Goal: Task Accomplishment & Management: Complete application form

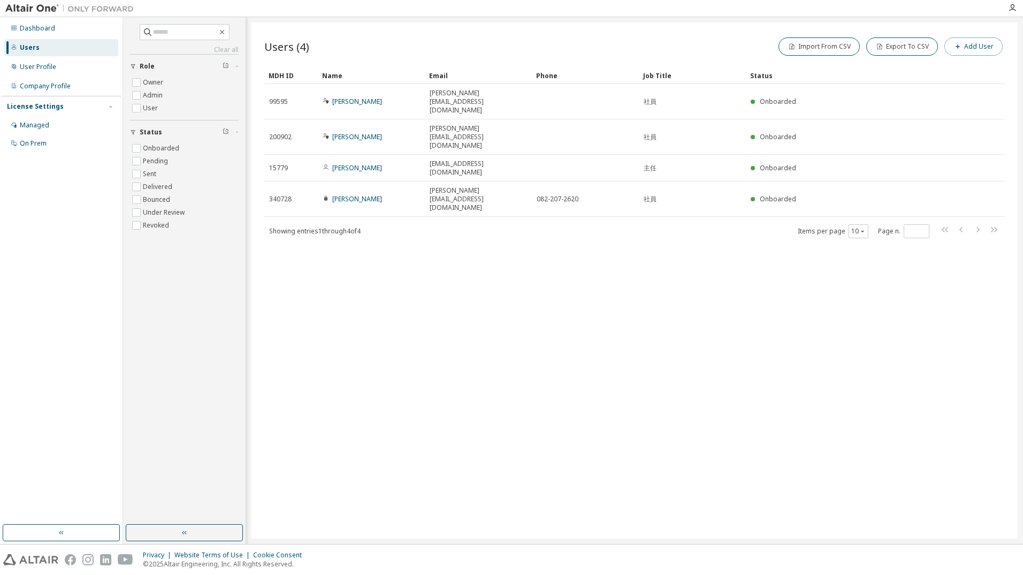
click at [970, 44] on button "Add User" at bounding box center [973, 46] width 58 height 18
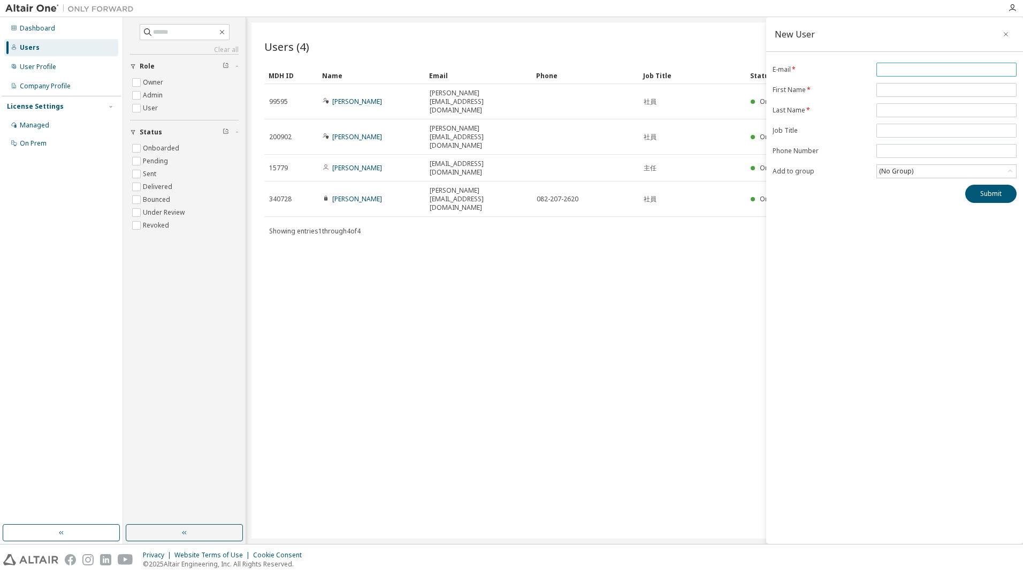
click at [907, 68] on input "email" at bounding box center [946, 69] width 135 height 9
type input "**********"
click at [899, 91] on input "text" at bounding box center [946, 90] width 135 height 9
type input "*"
type input "**"
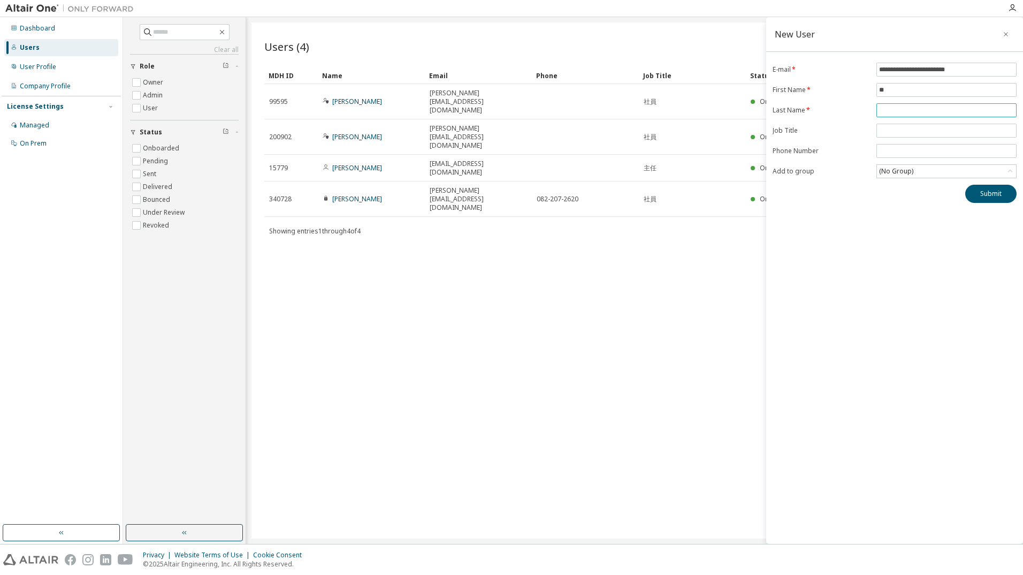
click at [913, 107] on input "text" at bounding box center [946, 110] width 135 height 9
type input "**"
click at [930, 156] on span at bounding box center [946, 151] width 140 height 14
click at [930, 154] on input "tel" at bounding box center [946, 151] width 135 height 9
click at [916, 173] on div "(No Group)" at bounding box center [946, 171] width 139 height 13
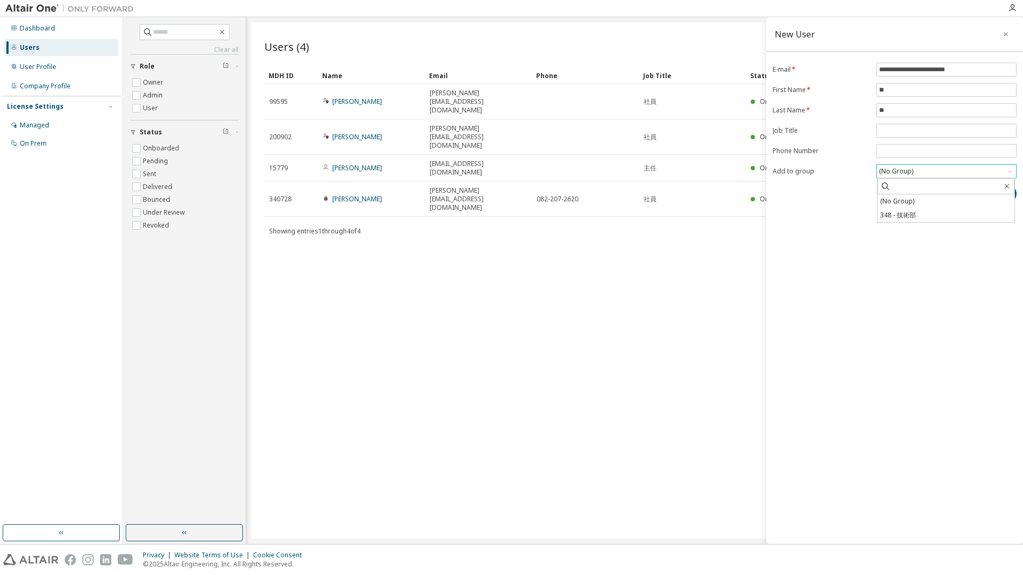
click at [916, 173] on div "(No Group)" at bounding box center [946, 171] width 139 height 13
click at [975, 193] on button "Submit" at bounding box center [990, 194] width 51 height 18
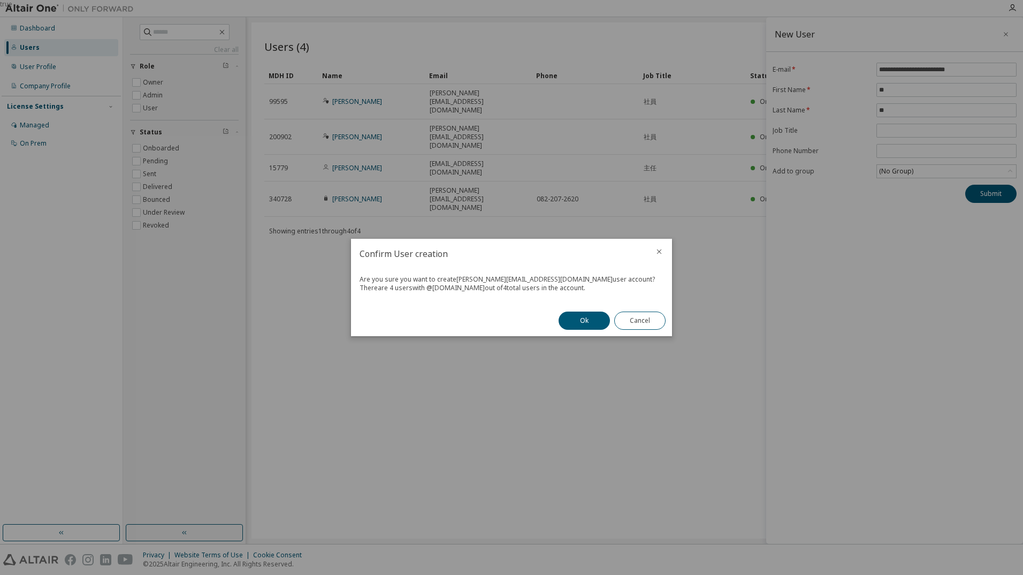
drag, startPoint x: 587, startPoint y: 290, endPoint x: 351, endPoint y: 280, distance: 235.6
click at [351, 280] on div "Are you sure you want to create s.ishikawa@y-futaba.co.jp user account? There a…" at bounding box center [511, 287] width 321 height 36
copy div "Are you sure you want to create s.ishikawa@y-futaba.co.jp user account? There a…"
click at [570, 317] on button "Ok" at bounding box center [584, 320] width 51 height 18
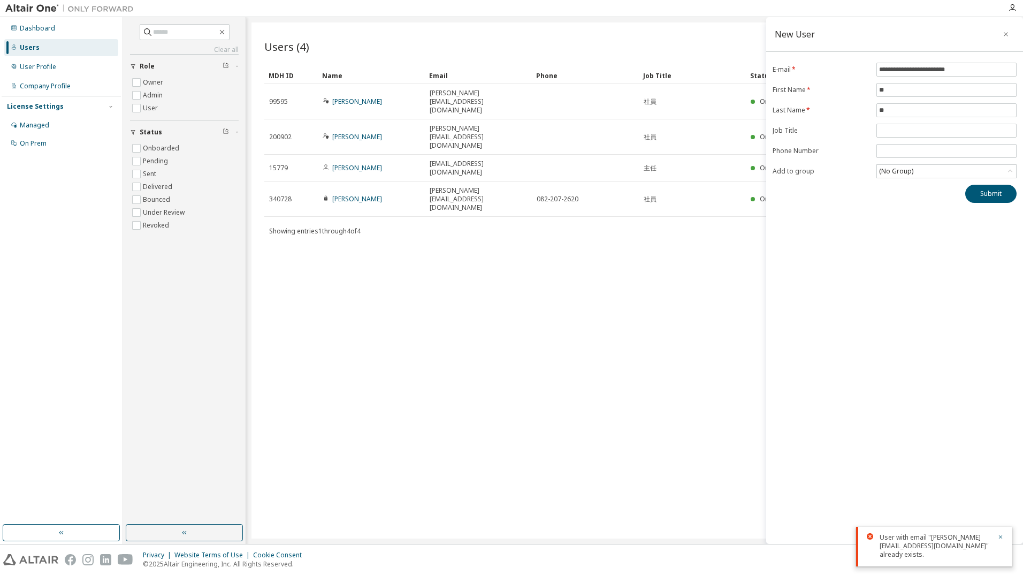
click at [620, 244] on div "Users (4) Import From CSV Export To CSV Add User Clear Load Save Save As Field …" at bounding box center [634, 280] width 766 height 516
click at [940, 546] on div "User with email "s.ishikawa@y-futaba.co.jp" already exists." at bounding box center [935, 546] width 111 height 26
click at [1005, 545] on div "User with email "s.ishikawa@y-futaba.co.jp" already exists." at bounding box center [934, 546] width 156 height 40
click at [1000, 540] on icon "button" at bounding box center [1000, 536] width 6 height 6
click at [563, 274] on div "Users (4) Import From CSV Export To CSV Add User Clear Load Save Save As Field …" at bounding box center [634, 280] width 766 height 516
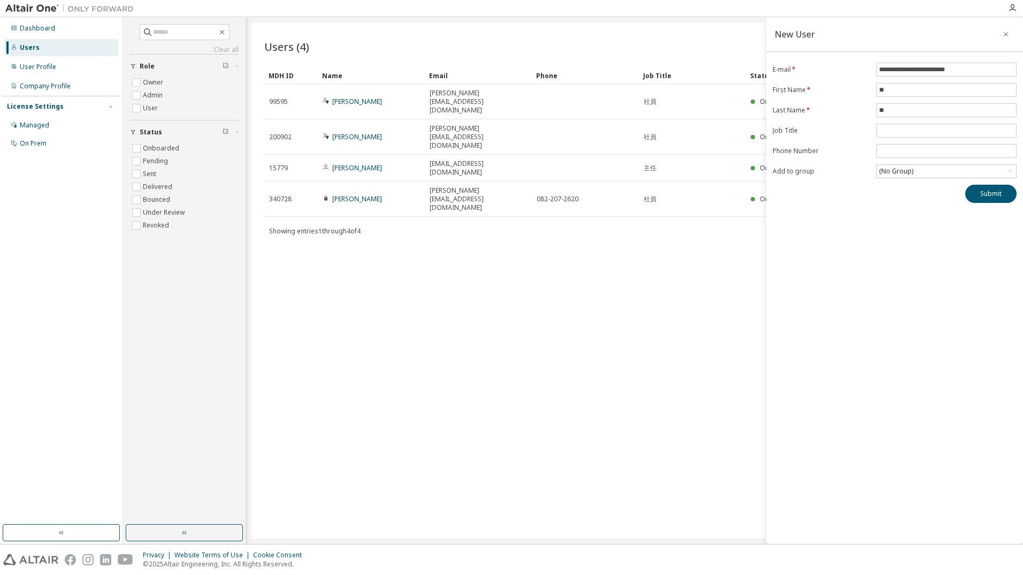
click at [1007, 36] on icon "button" at bounding box center [1006, 34] width 4 height 4
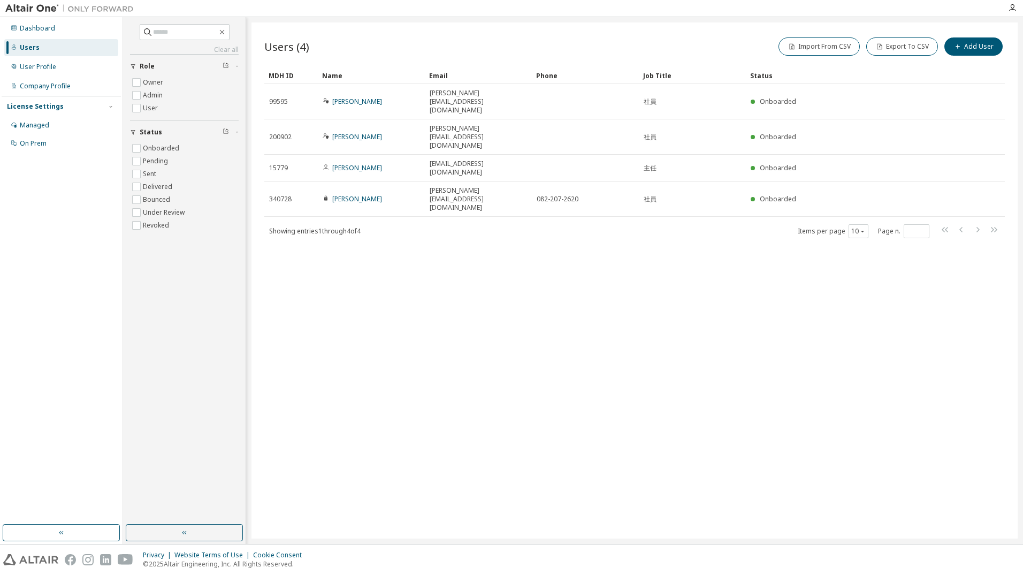
click at [376, 223] on div "Showing entries 1 through 4 of 4 Items per page 10 Page n. *" at bounding box center [634, 231] width 740 height 16
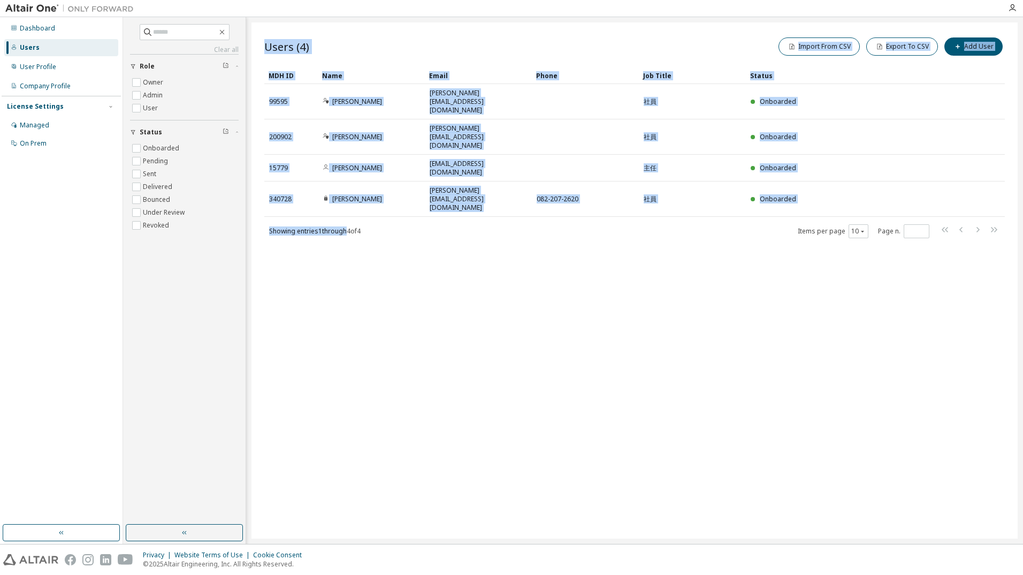
drag, startPoint x: 351, startPoint y: 174, endPoint x: 299, endPoint y: 179, distance: 52.1
click at [299, 179] on div "Users (4) Import From CSV Export To CSV Add User Clear Load Save Save As Field …" at bounding box center [634, 280] width 766 height 516
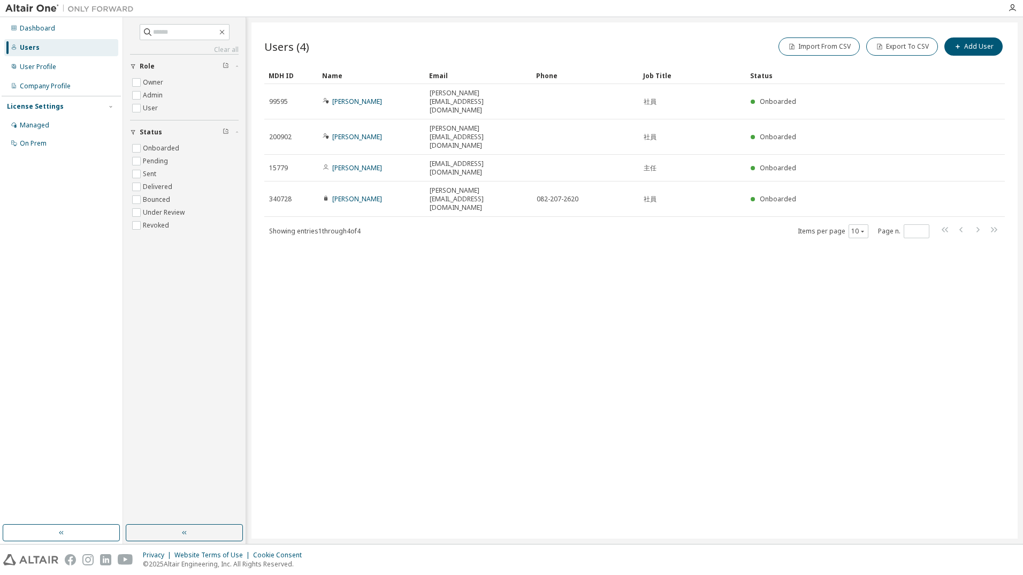
drag, startPoint x: 299, startPoint y: 179, endPoint x: 271, endPoint y: 172, distance: 29.3
click at [271, 226] on span "Showing entries 1 through 4 of 4" at bounding box center [314, 230] width 91 height 9
drag, startPoint x: 270, startPoint y: 171, endPoint x: 371, endPoint y: 171, distance: 101.1
click at [371, 223] on div "Showing entries 1 through 4 of 4 Items per page 10 Page n. *" at bounding box center [634, 231] width 740 height 16
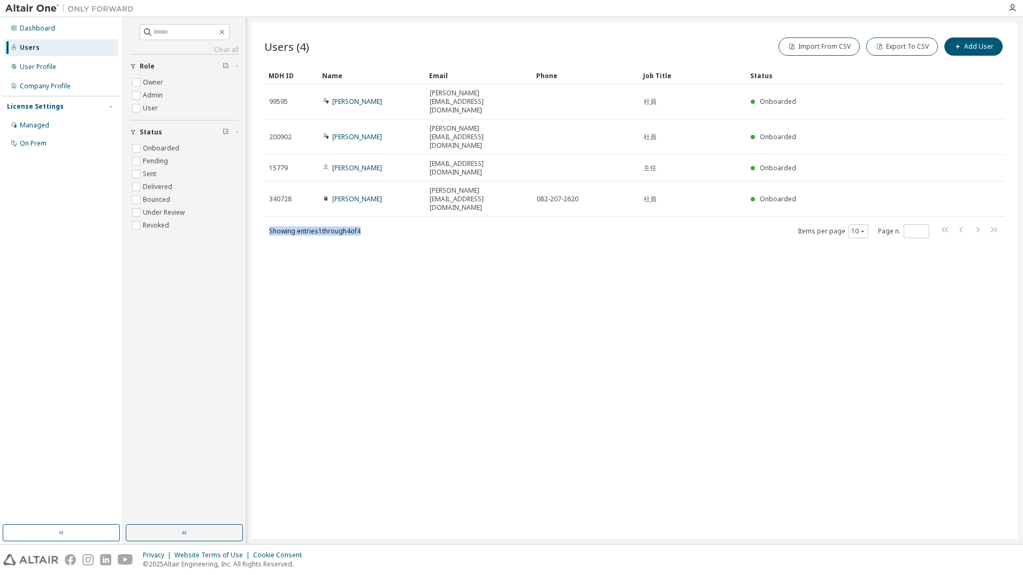
drag, startPoint x: 371, startPoint y: 171, endPoint x: 259, endPoint y: 174, distance: 111.9
click at [259, 174] on div "Users (4) Import From CSV Export To CSV Add User Clear Load Save Save As Field …" at bounding box center [634, 280] width 766 height 516
drag, startPoint x: 259, startPoint y: 174, endPoint x: 288, endPoint y: 193, distance: 34.4
click at [288, 193] on div "Users (4) Import From CSV Export To CSV Add User Clear Load Save Save As Field …" at bounding box center [634, 280] width 766 height 516
drag, startPoint x: 271, startPoint y: 170, endPoint x: 378, endPoint y: 172, distance: 106.5
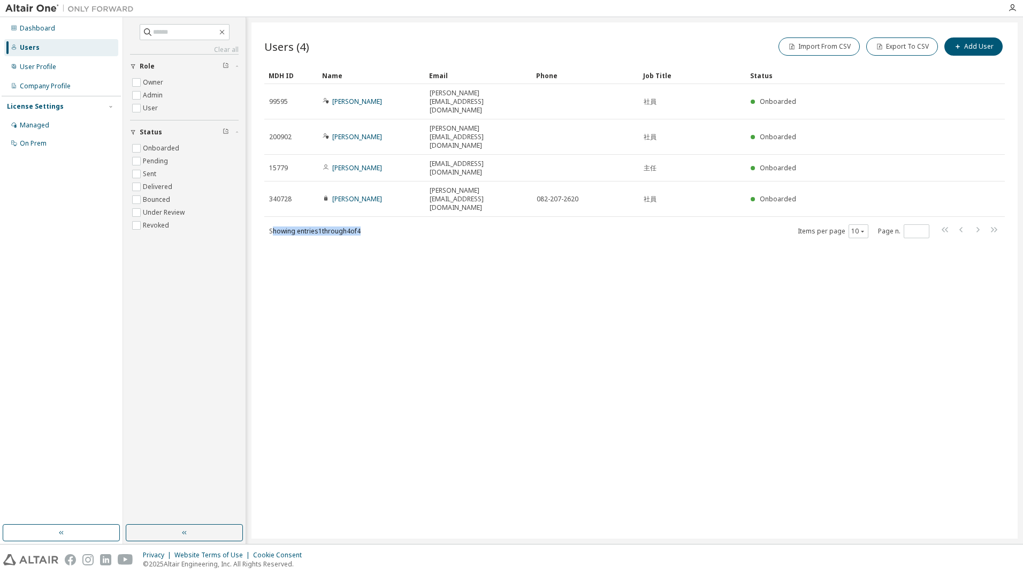
click at [378, 223] on div "Showing entries 1 through 4 of 4 Items per page 10 Page n. *" at bounding box center [634, 231] width 740 height 16
